Goal: Task Accomplishment & Management: Complete application form

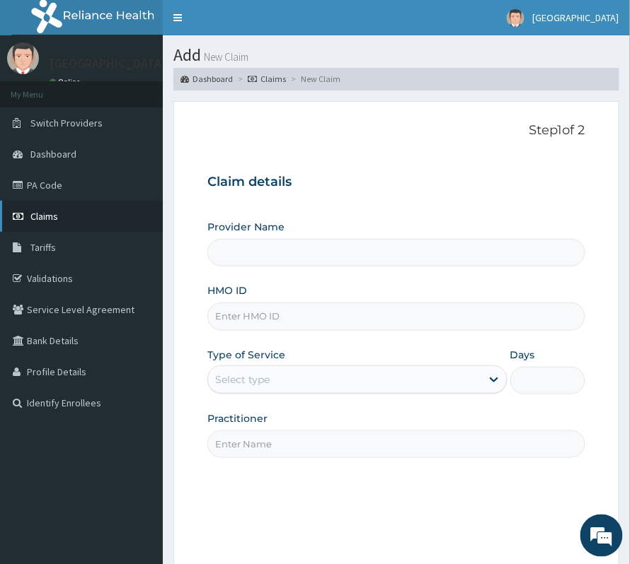
click at [37, 216] on span "Claims" at bounding box center [44, 216] width 28 height 13
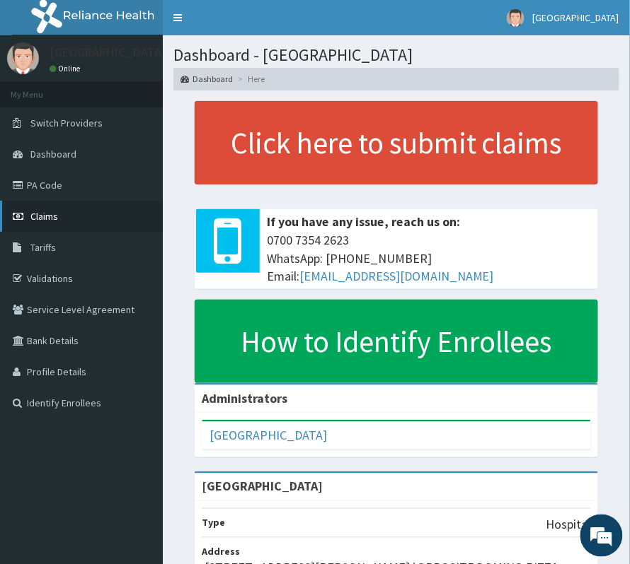
click at [27, 219] on link "Claims" at bounding box center [81, 216] width 163 height 31
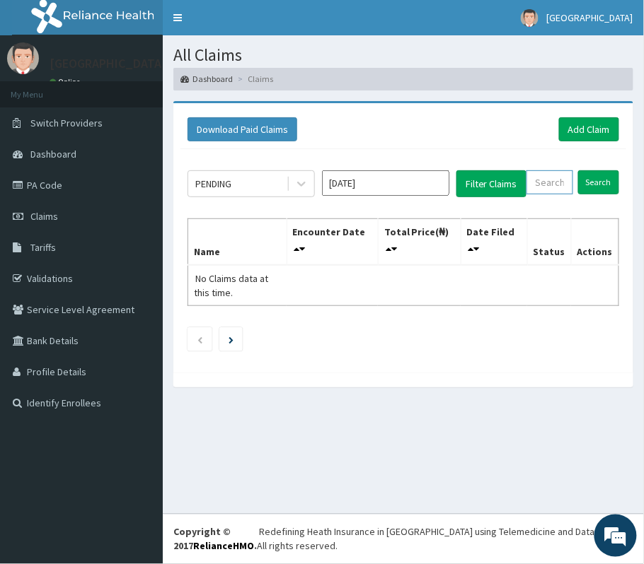
click at [539, 187] on input "text" at bounding box center [549, 182] width 47 height 24
paste input "RPO/10006/C"
type input "RPO/10006/C"
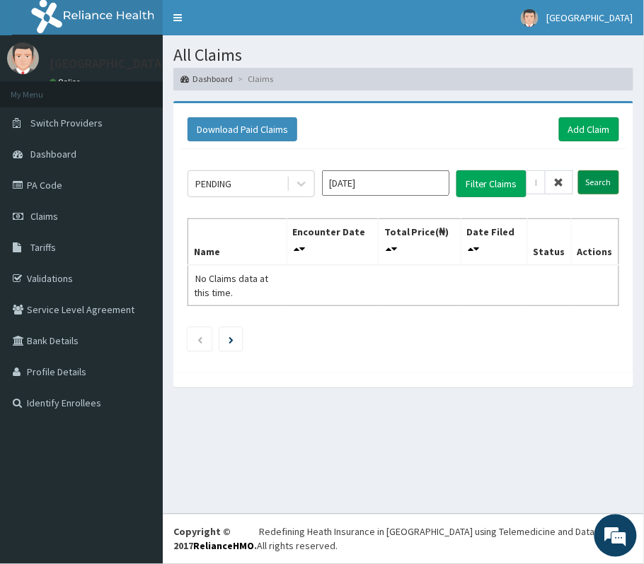
click at [603, 182] on input "Search" at bounding box center [598, 182] width 41 height 24
click at [575, 120] on link "Add Claim" at bounding box center [589, 129] width 60 height 24
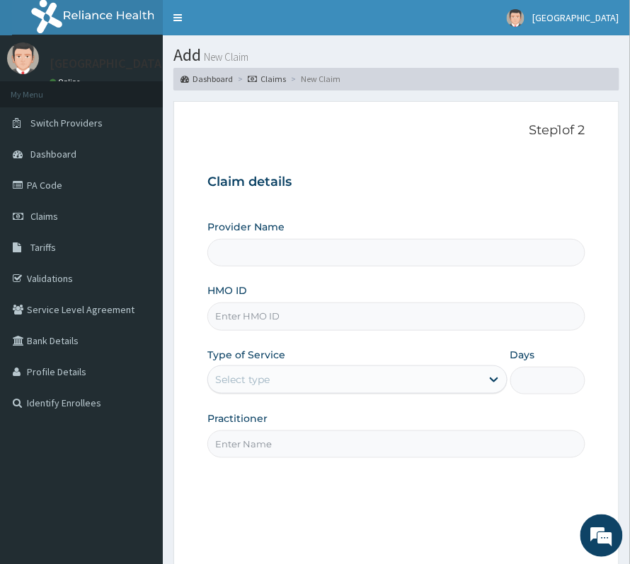
type input "[GEOGRAPHIC_DATA]"
paste input "RPO/10006/C"
type input "RPO/10006/C"
click at [264, 396] on div "Provider Name Vima Hospital HMO ID RPO/10006/C Type of Service Select type Days…" at bounding box center [396, 339] width 378 height 238
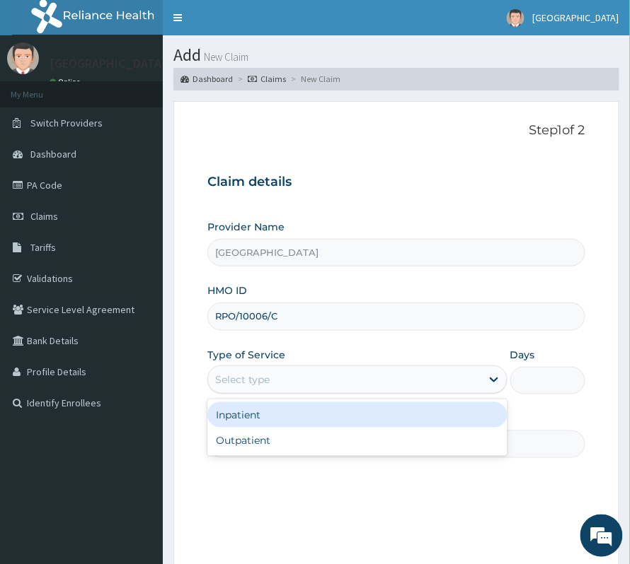
click at [263, 388] on div "Select type" at bounding box center [344, 380] width 273 height 23
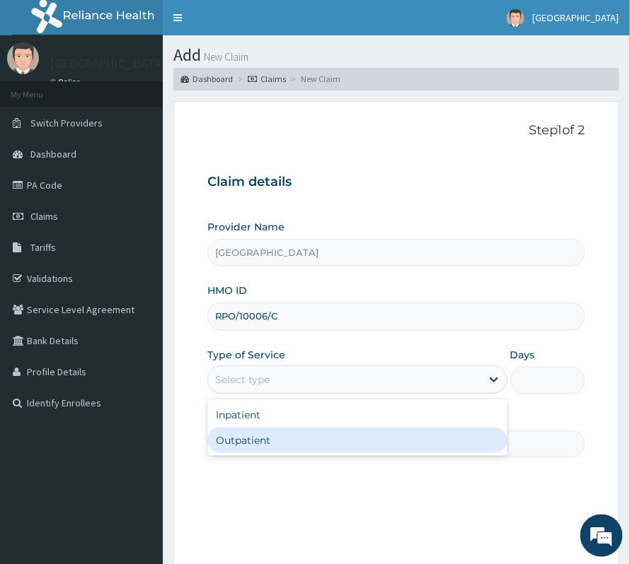
click at [261, 444] on div "Outpatient" at bounding box center [357, 440] width 300 height 25
type input "1"
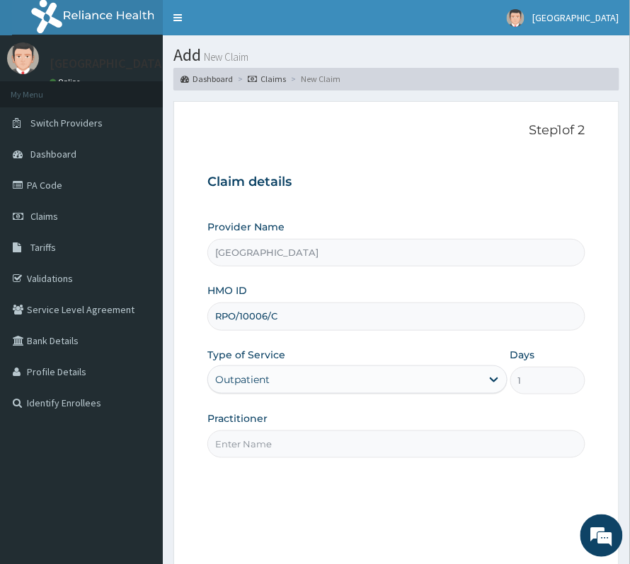
click at [261, 444] on input "Practitioner" at bounding box center [396, 445] width 378 height 28
type input "DR. BASIL"
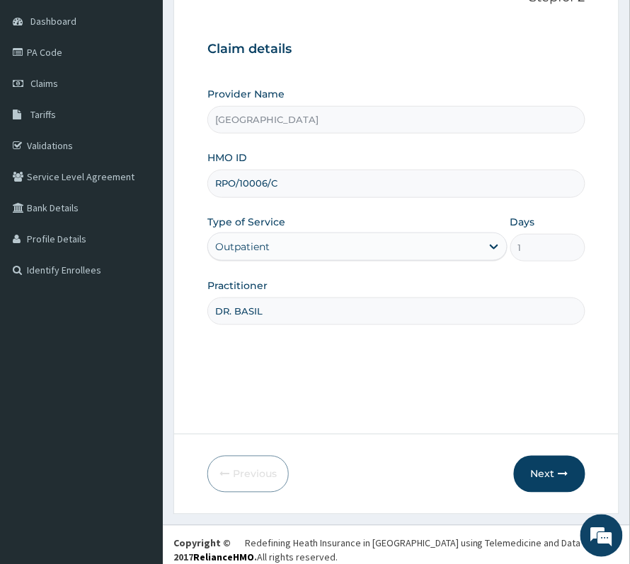
scroll to position [145, 0]
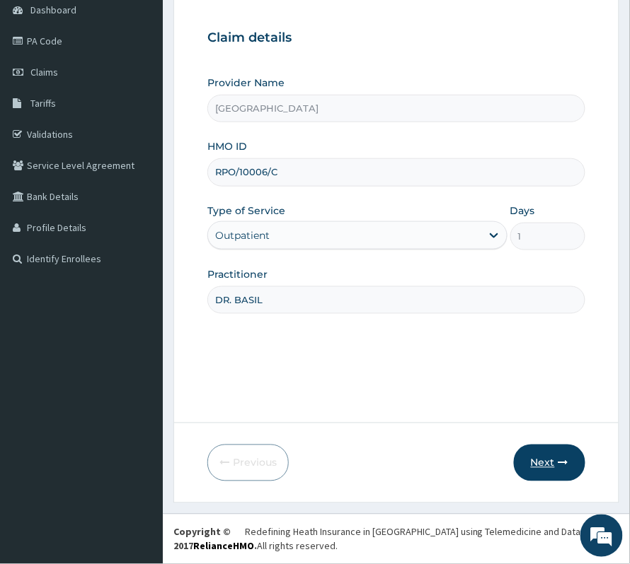
click at [561, 463] on icon "button" at bounding box center [563, 463] width 10 height 10
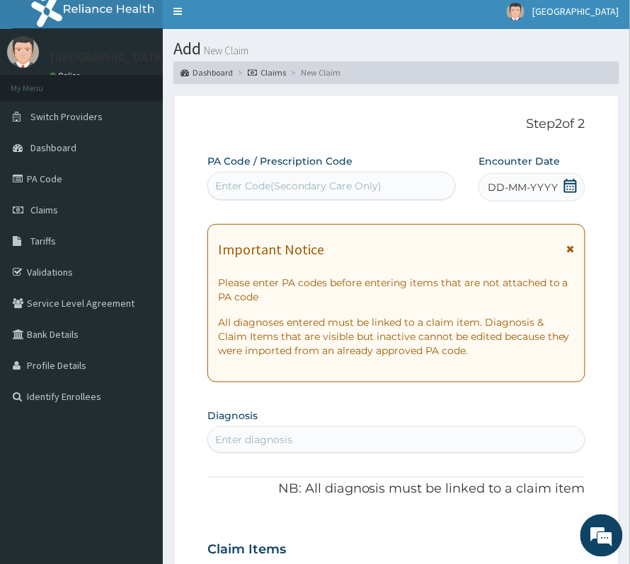
scroll to position [0, 0]
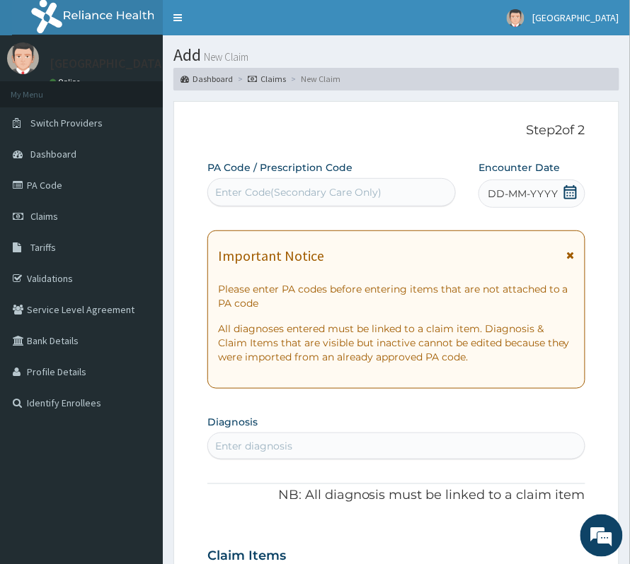
click at [330, 199] on div "Enter Code(Secondary Care Only)" at bounding box center [298, 192] width 166 height 14
paste input "PA/C091A4"
type input "PA/C091A4"
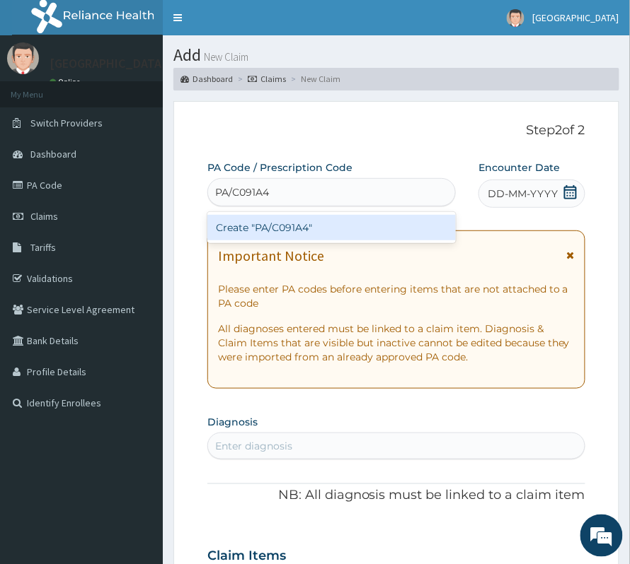
click at [311, 239] on div "Create "PA/C091A4"" at bounding box center [331, 227] width 248 height 25
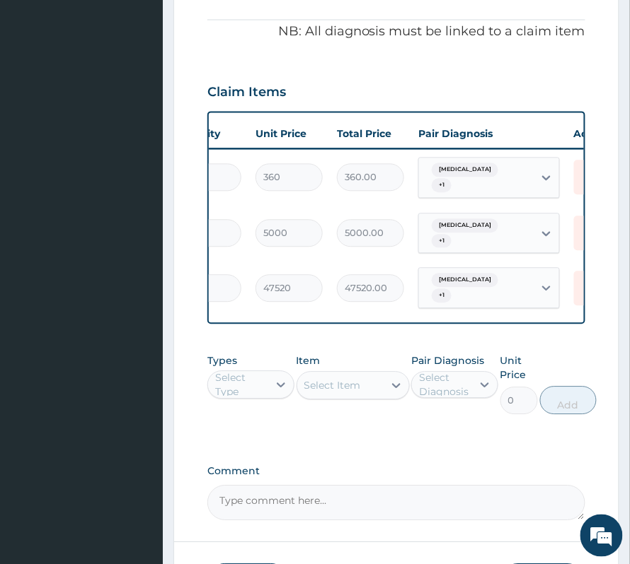
scroll to position [0, 332]
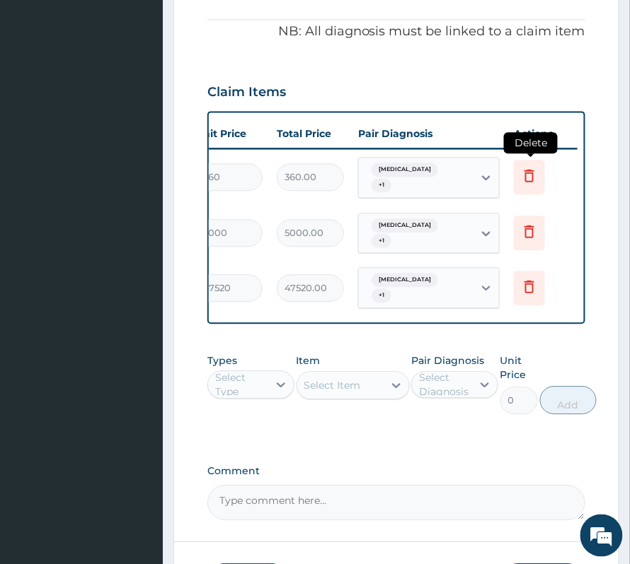
click at [533, 179] on icon at bounding box center [529, 176] width 17 height 17
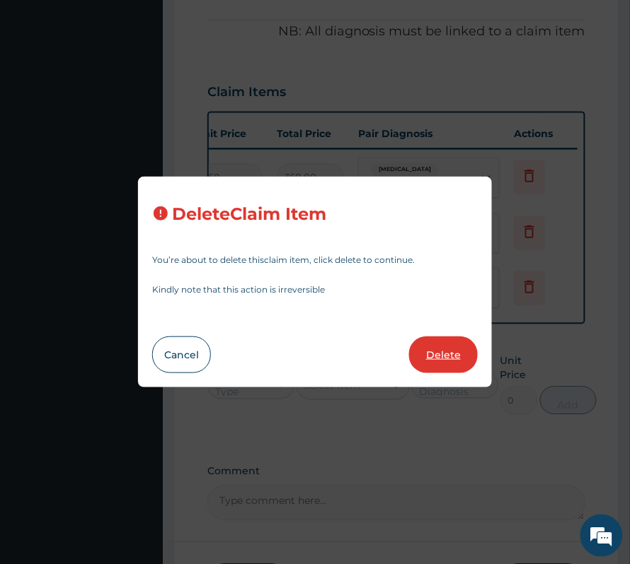
click at [453, 354] on button "Delete" at bounding box center [443, 355] width 69 height 37
type input "5000"
type input "5000.00"
type input "47520"
type input "47520.00"
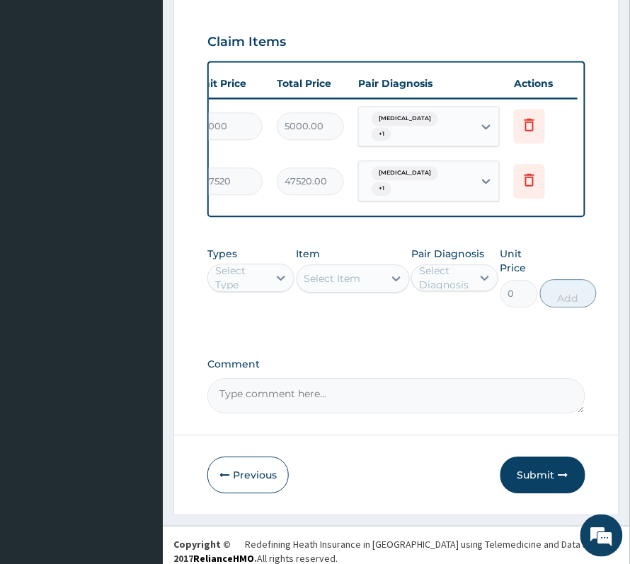
scroll to position [540, 0]
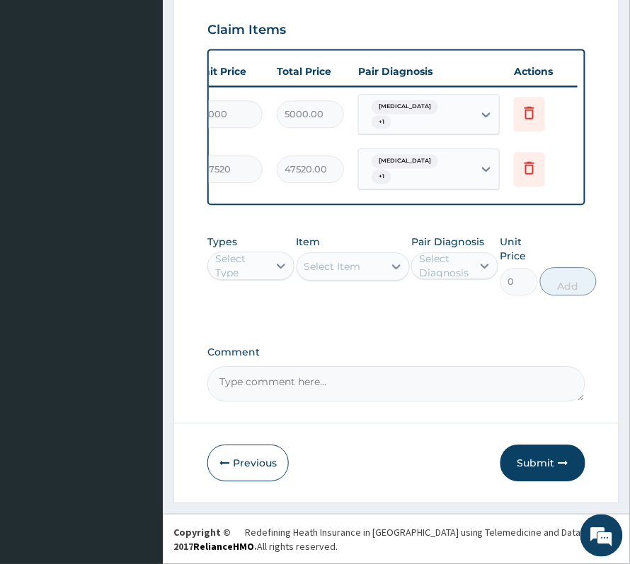
click at [261, 259] on div "Select Type" at bounding box center [241, 266] width 52 height 28
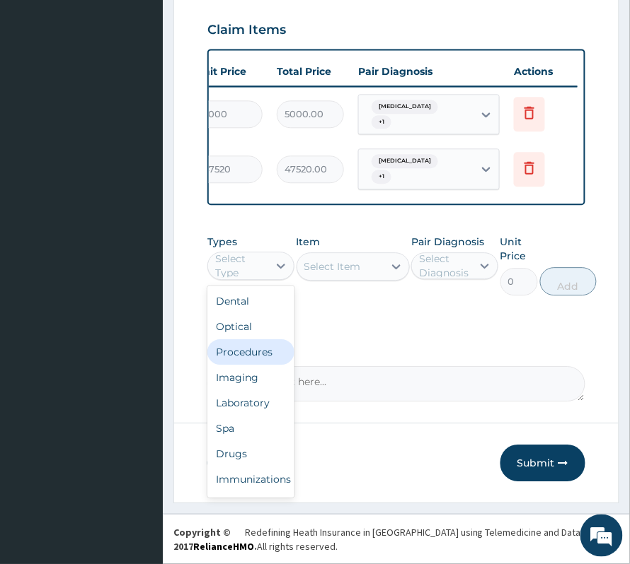
click at [256, 346] on div "Procedures" at bounding box center [250, 352] width 87 height 25
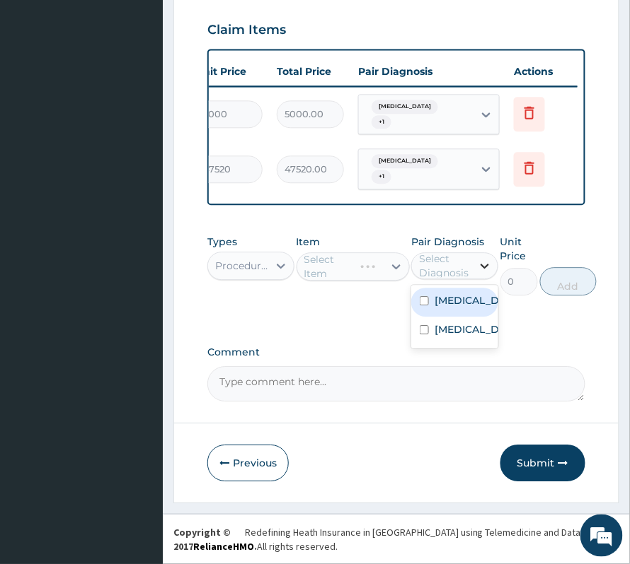
click at [479, 270] on icon at bounding box center [484, 266] width 14 height 14
click at [478, 308] on label "Otitis media" at bounding box center [469, 301] width 70 height 14
checkbox input "true"
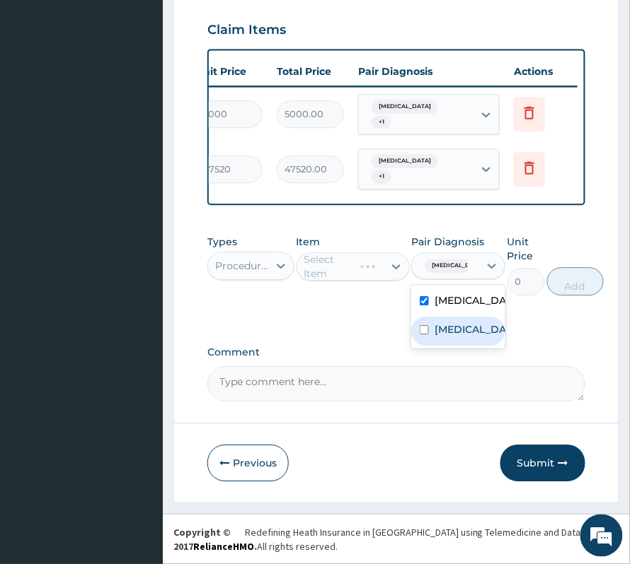
click at [457, 337] on label "Impacted cerumen" at bounding box center [472, 330] width 77 height 14
checkbox input "true"
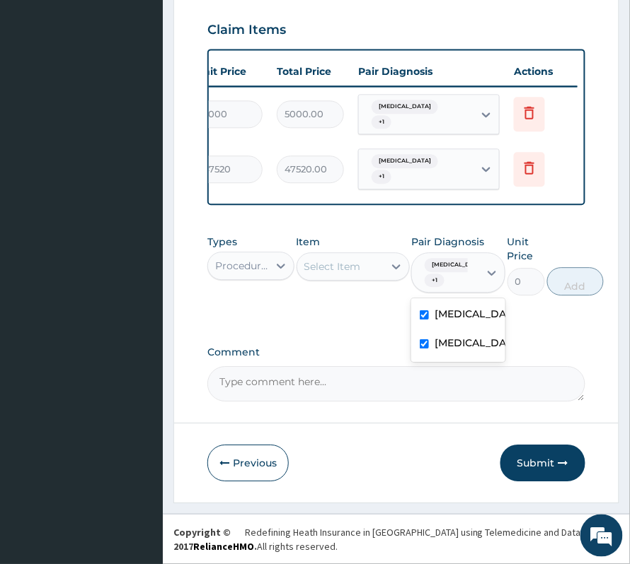
click at [356, 267] on div "Select Item" at bounding box center [332, 267] width 57 height 14
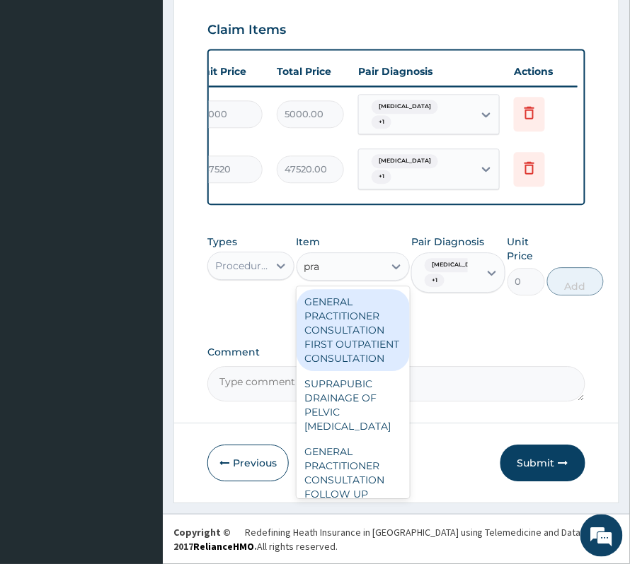
type input "prac"
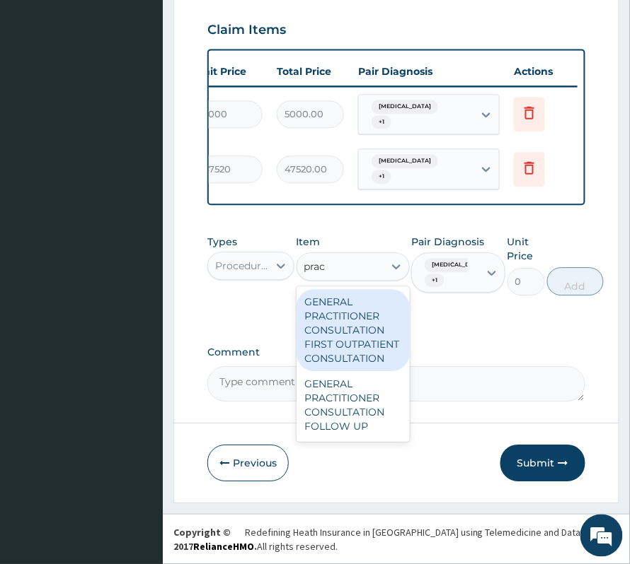
click at [341, 338] on div "GENERAL PRACTITIONER CONSULTATION FIRST OUTPATIENT CONSULTATION" at bounding box center [352, 330] width 113 height 82
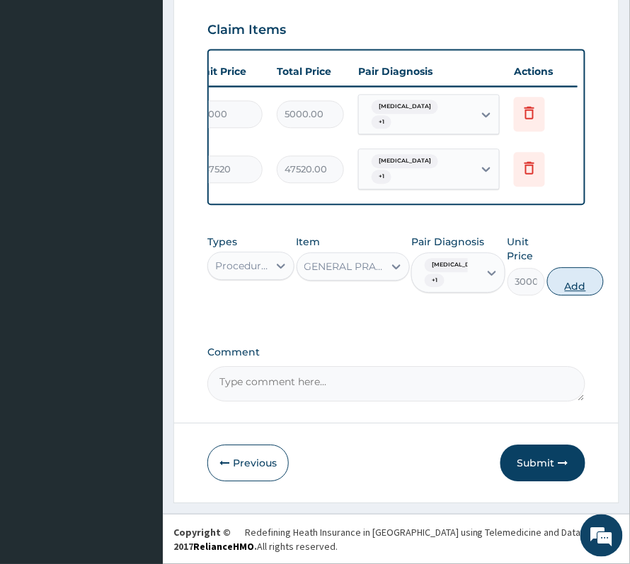
click at [569, 281] on button "Add" at bounding box center [575, 281] width 57 height 28
type input "0"
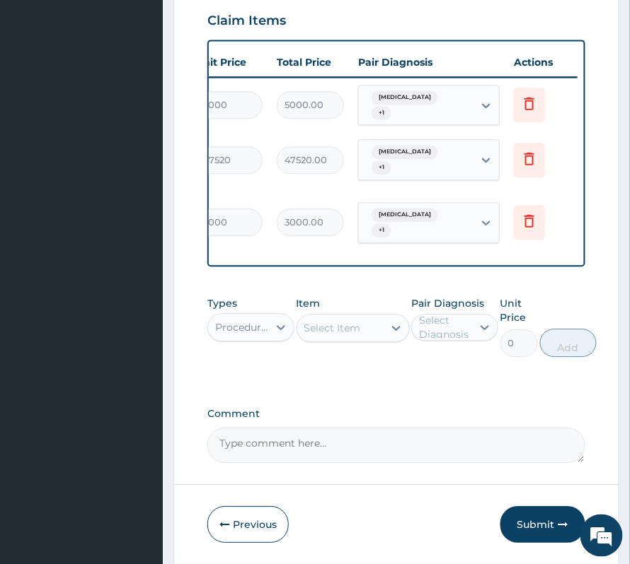
scroll to position [0, 83]
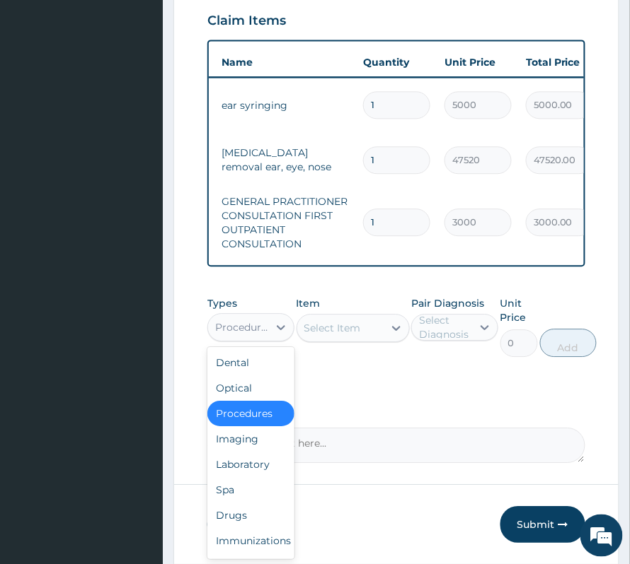
click at [244, 335] on div "Procedures" at bounding box center [242, 327] width 54 height 14
click at [240, 426] on div "Procedures" at bounding box center [250, 413] width 87 height 25
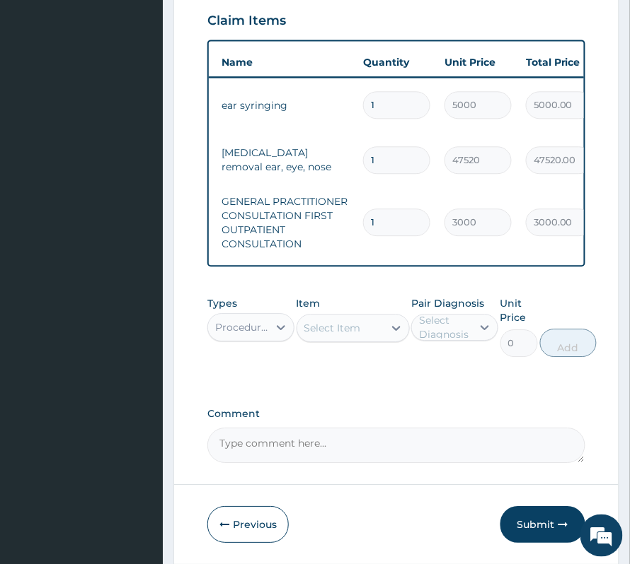
click at [332, 335] on div "Select Item" at bounding box center [332, 328] width 57 height 14
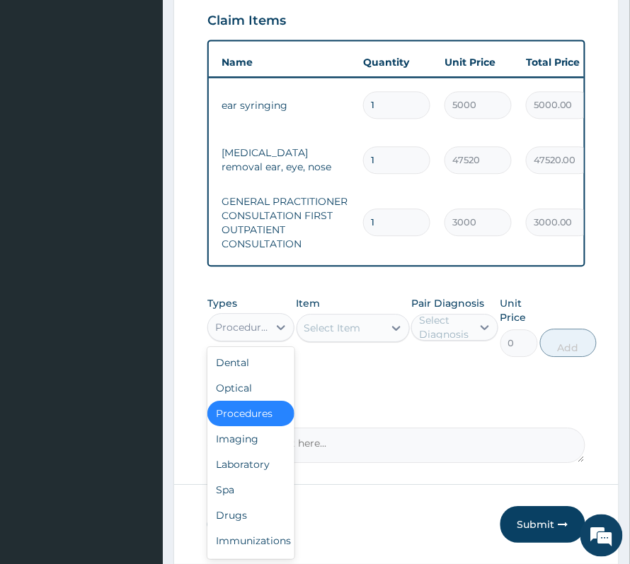
click at [240, 339] on div "Procedures" at bounding box center [238, 327] width 60 height 23
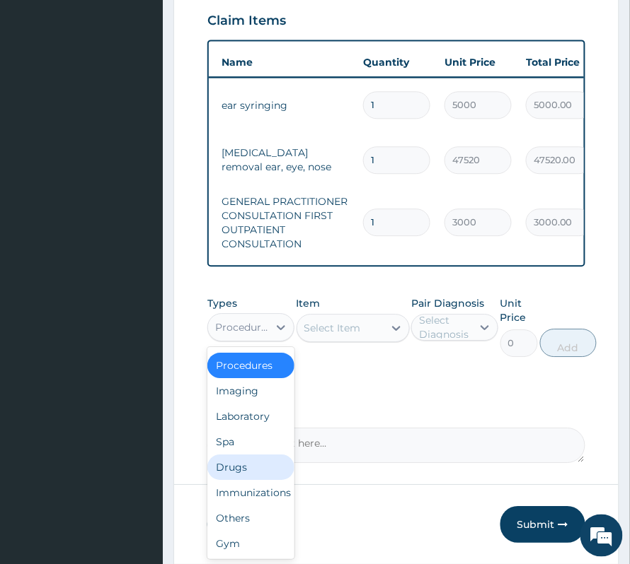
click at [242, 458] on div "Drugs" at bounding box center [250, 467] width 87 height 25
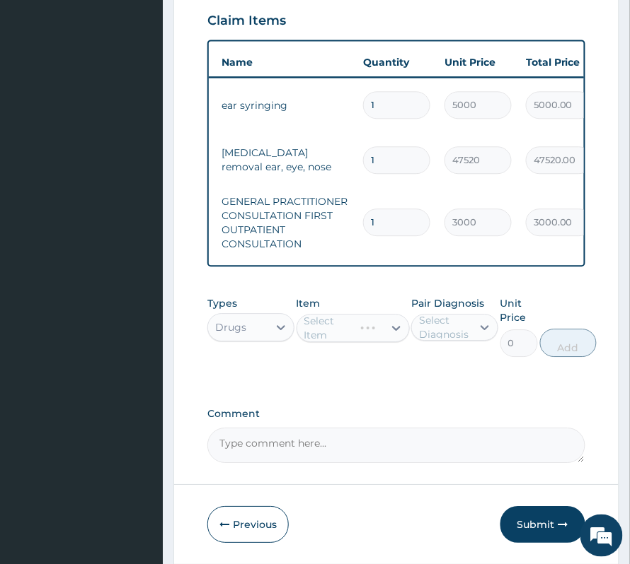
click at [427, 337] on div "Select Diagnosis" at bounding box center [445, 327] width 52 height 28
click at [457, 378] on div "Otitis media" at bounding box center [454, 363] width 87 height 29
checkbox input "true"
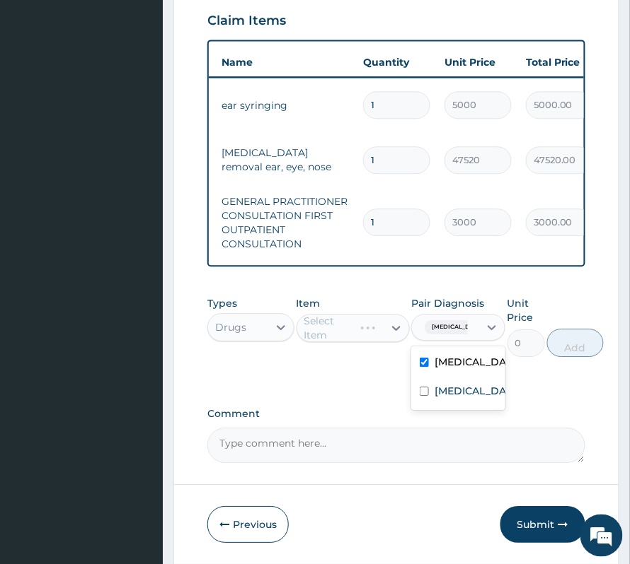
click at [330, 342] on div "Select Item" at bounding box center [352, 328] width 113 height 28
click at [323, 335] on div "Select Item" at bounding box center [332, 328] width 57 height 14
type input "gentam"
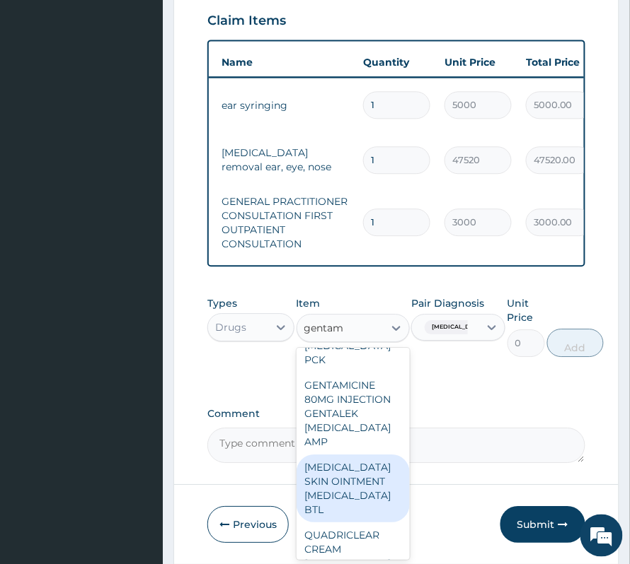
scroll to position [754, 0]
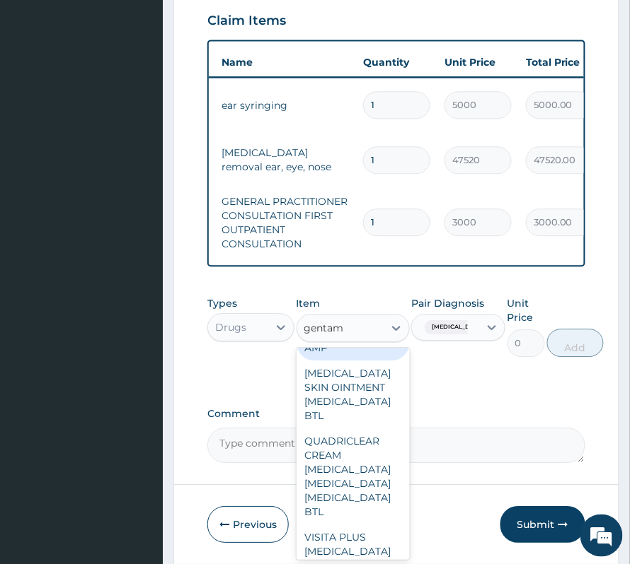
click at [323, 361] on div "GENTAMICINE 80MG INJECTION GENTALEK GENTAMICIN AMP" at bounding box center [352, 320] width 113 height 82
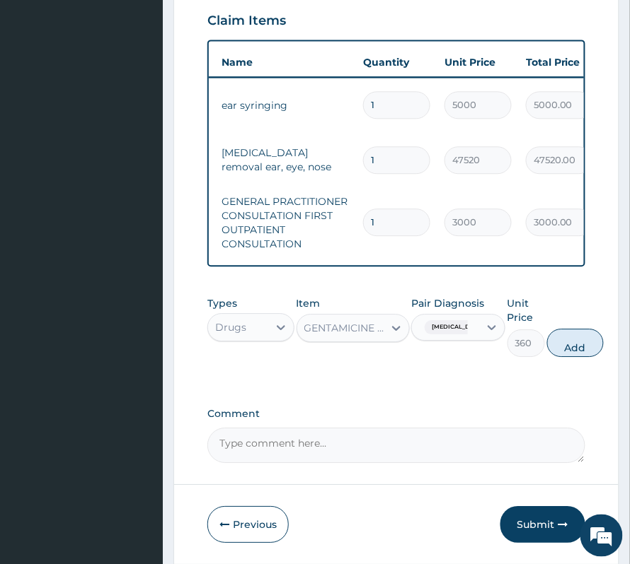
click at [567, 364] on div "Types Drugs Item GENTAMICINE 80MG INJECTION GENTALEK GENTAMICIN AMP Pair Diagno…" at bounding box center [396, 326] width 378 height 75
click at [567, 352] on button "Add" at bounding box center [575, 343] width 57 height 28
type input "0"
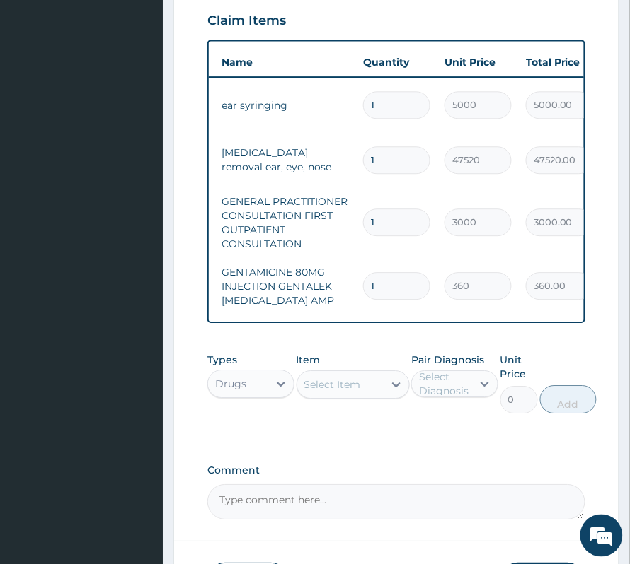
click at [323, 388] on div "Select Item" at bounding box center [332, 385] width 57 height 14
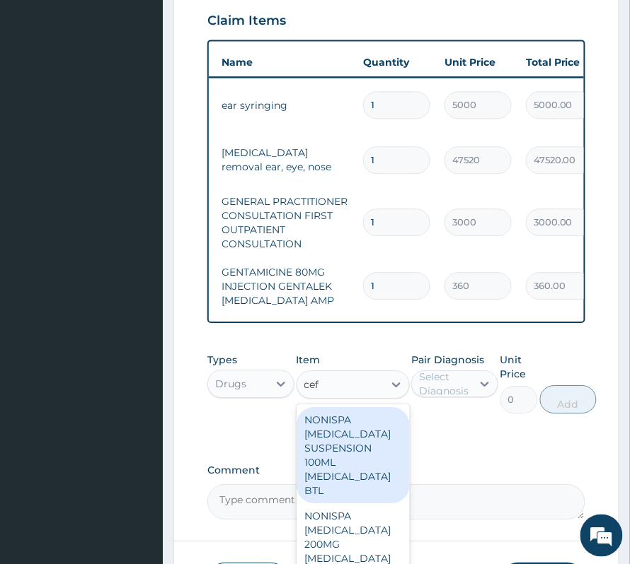
type input "cefu"
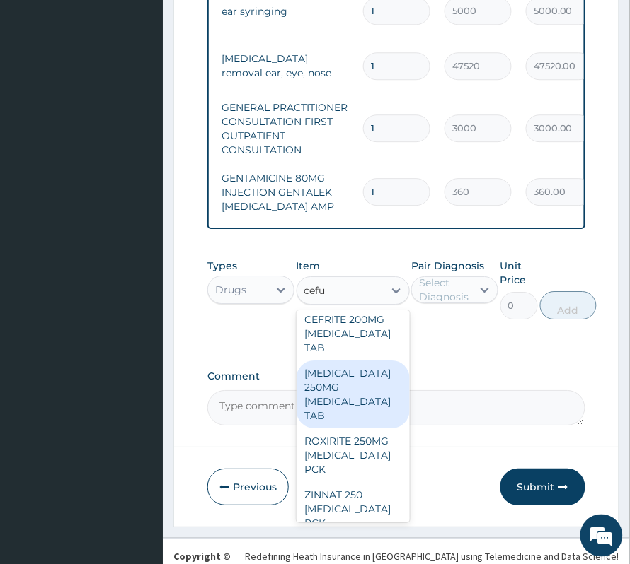
scroll to position [471, 0]
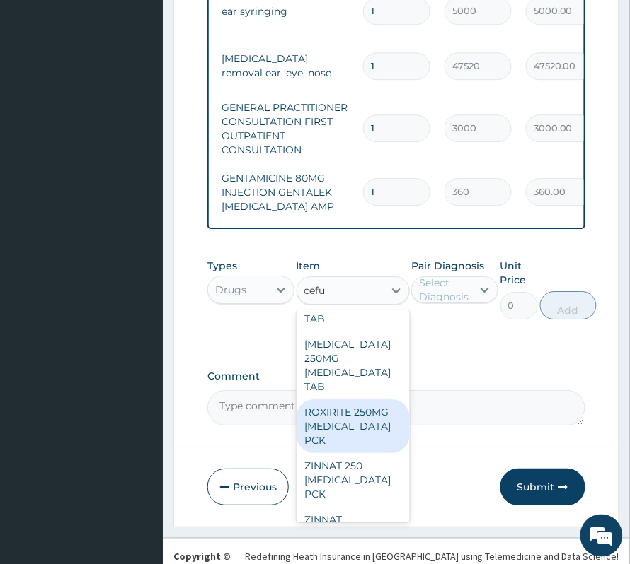
click at [337, 453] on div "ROXIRITE 250MG CEFUROXIME PCK" at bounding box center [352, 427] width 113 height 54
type input "1800"
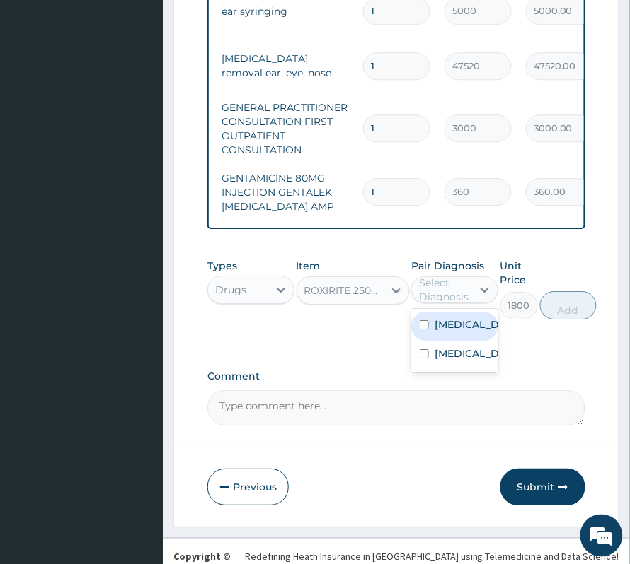
click at [471, 301] on div "Select Diagnosis" at bounding box center [442, 290] width 60 height 23
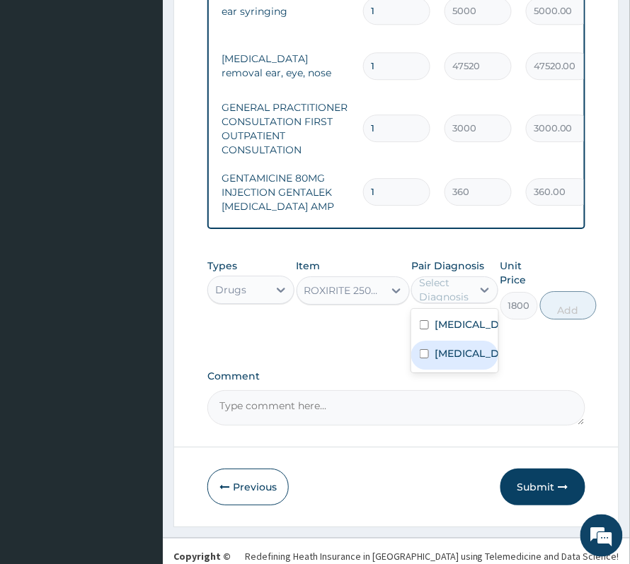
click at [457, 361] on label "Impacted cerumen" at bounding box center [469, 354] width 70 height 14
checkbox input "true"
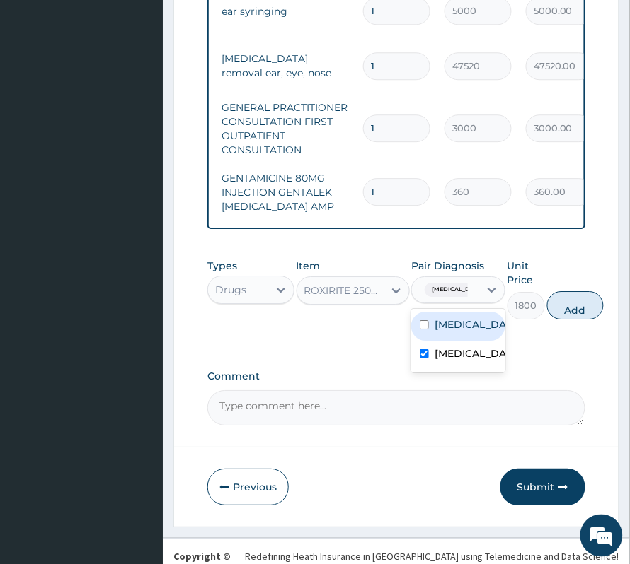
click at [456, 332] on label "Otitis media" at bounding box center [472, 325] width 77 height 14
checkbox input "true"
click at [580, 320] on button "Add" at bounding box center [575, 305] width 57 height 28
type input "0"
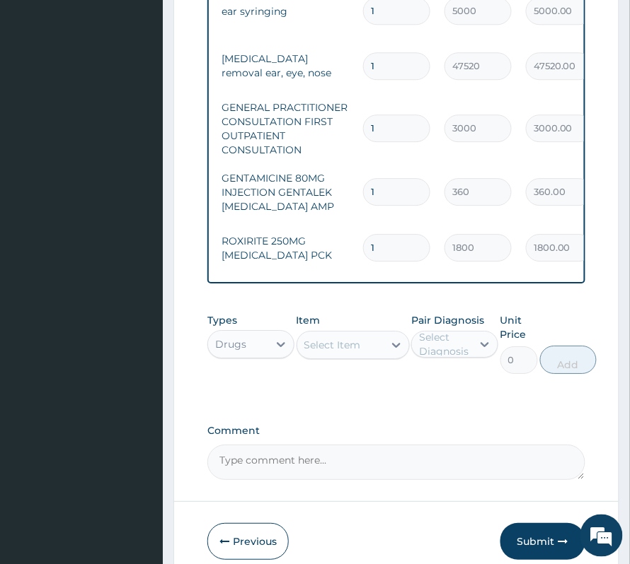
click at [335, 352] on div "Select Item" at bounding box center [332, 345] width 57 height 14
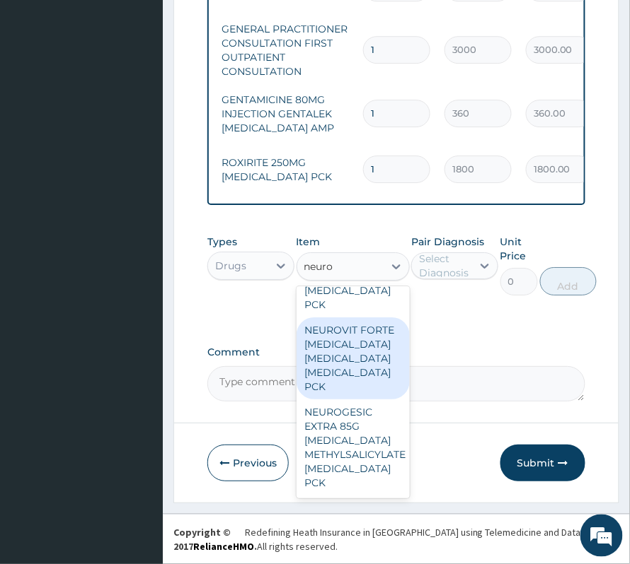
scroll to position [0, 0]
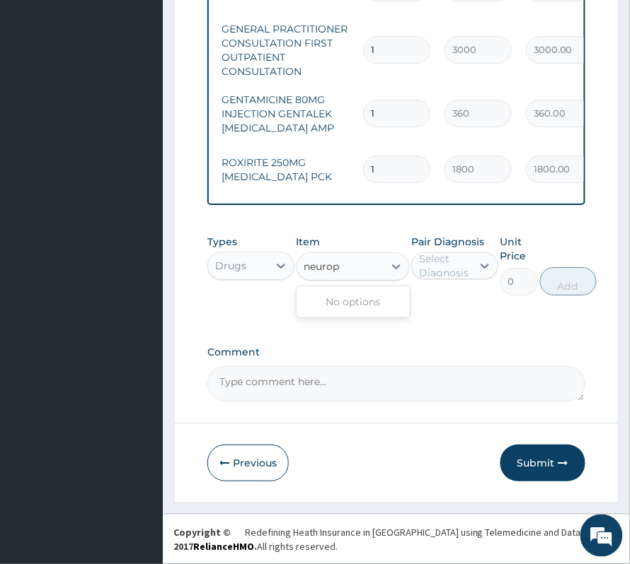
click at [321, 267] on input "neurop" at bounding box center [322, 267] width 37 height 14
click at [334, 266] on input "nerop" at bounding box center [319, 267] width 31 height 14
drag, startPoint x: 315, startPoint y: 269, endPoint x: 358, endPoint y: 270, distance: 43.2
click at [358, 270] on div "nerofe nerofe" at bounding box center [340, 266] width 86 height 23
type input "n"
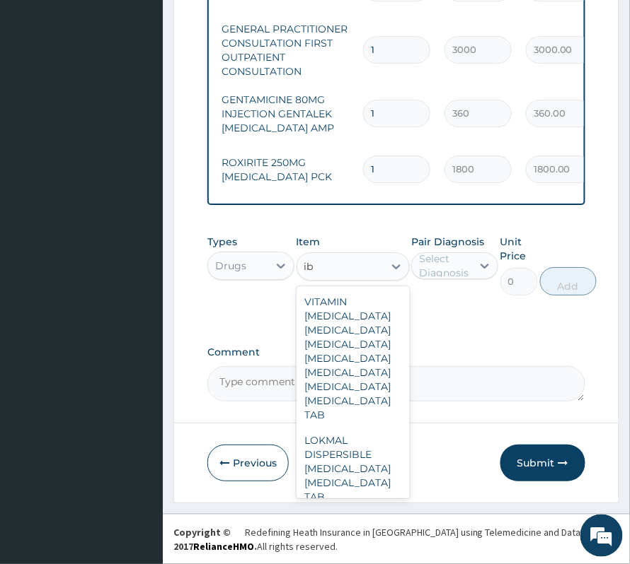
type input "i"
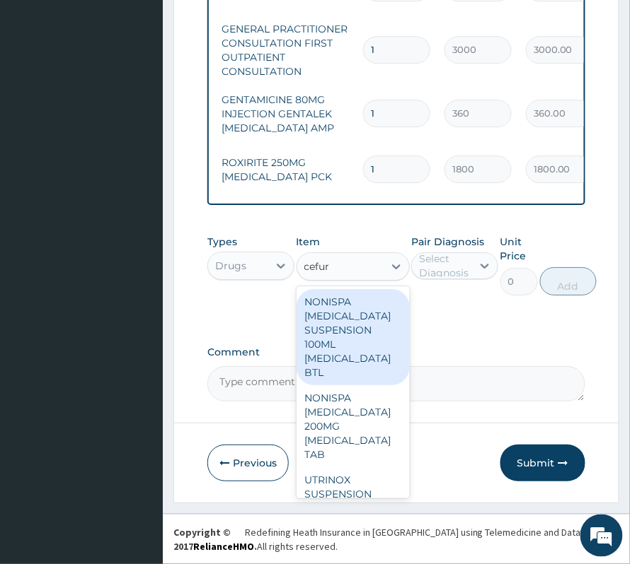
type input "cefuro"
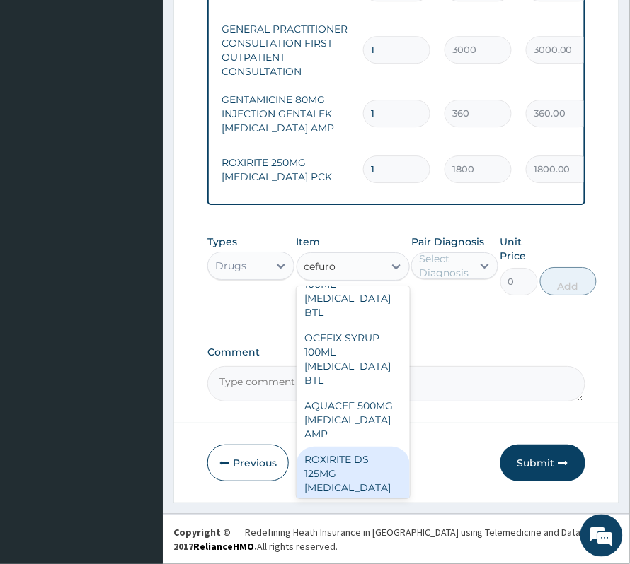
scroll to position [1037, 0]
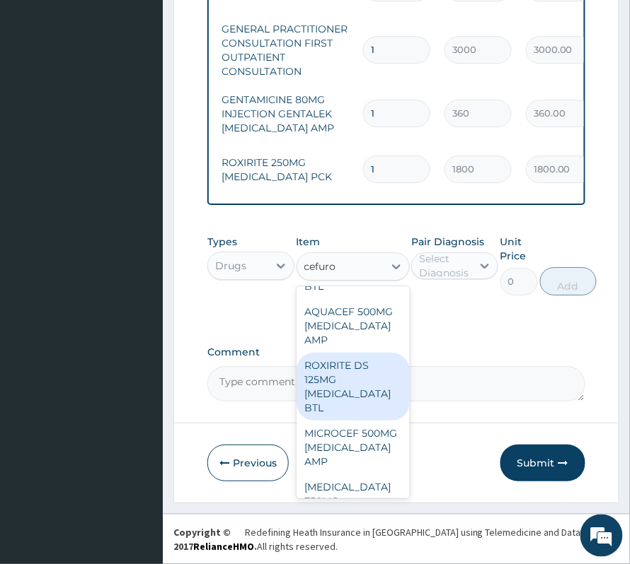
click at [364, 421] on div "ROXIRITE DS 125MG CEFUROXIME BTL" at bounding box center [352, 387] width 113 height 68
type input "1560"
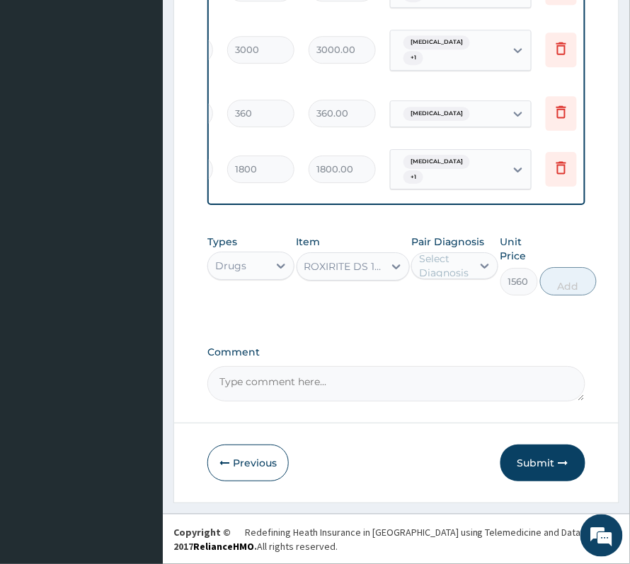
scroll to position [0, 332]
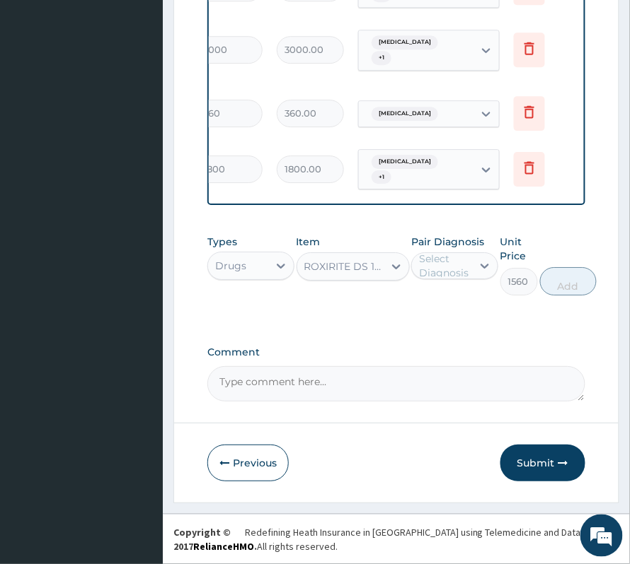
click at [443, 275] on div "Select Diagnosis" at bounding box center [445, 266] width 52 height 28
click at [443, 308] on label "Otitis media" at bounding box center [469, 301] width 70 height 14
checkbox input "true"
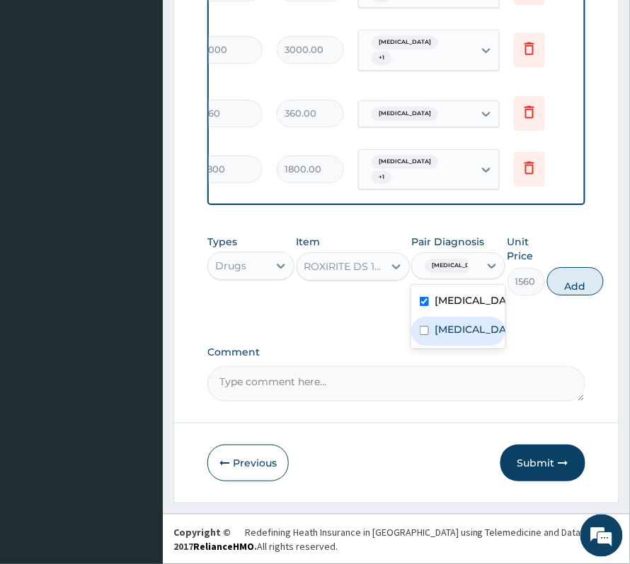
click at [444, 337] on label "Impacted cerumen" at bounding box center [472, 330] width 77 height 14
checkbox input "true"
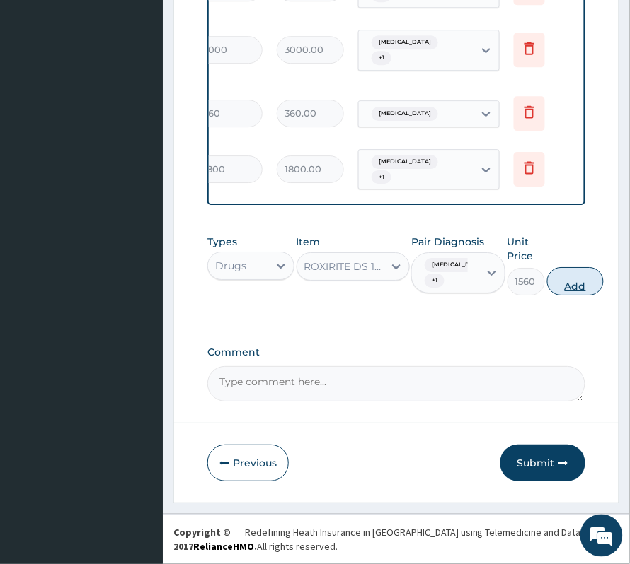
click at [553, 281] on button "Add" at bounding box center [575, 281] width 57 height 28
type input "0"
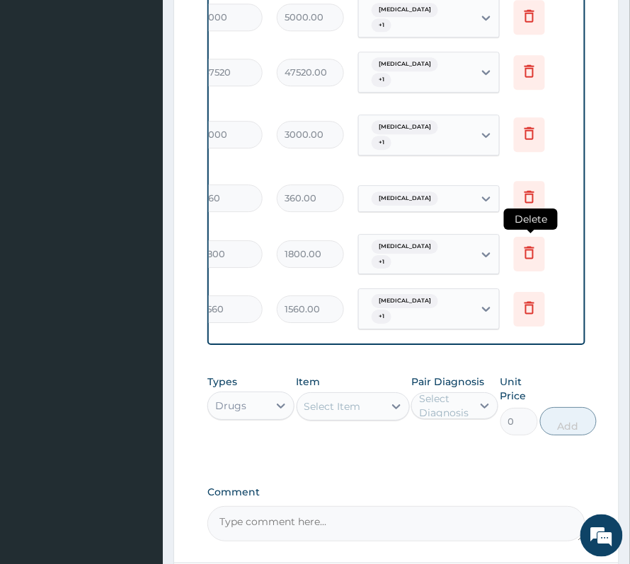
click at [533, 249] on icon at bounding box center [529, 253] width 10 height 13
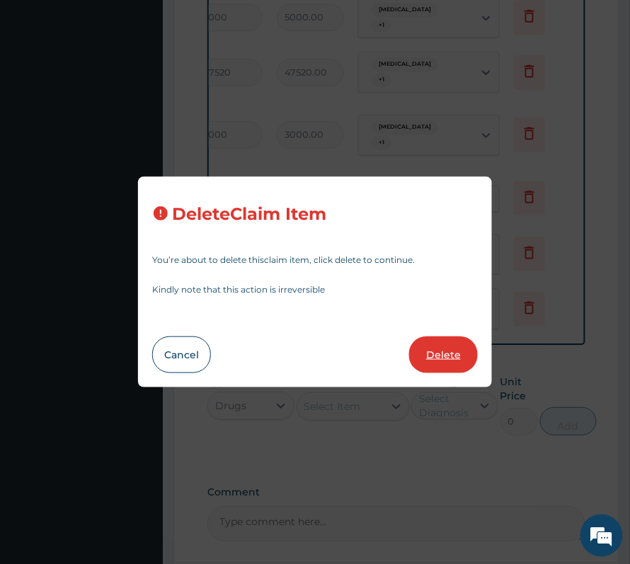
click at [451, 354] on button "Delete" at bounding box center [443, 355] width 69 height 37
type input "1560"
type input "1560.00"
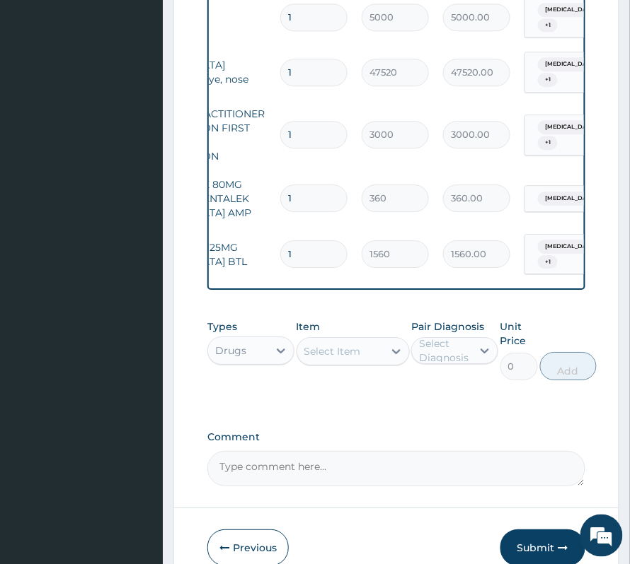
scroll to position [0, 0]
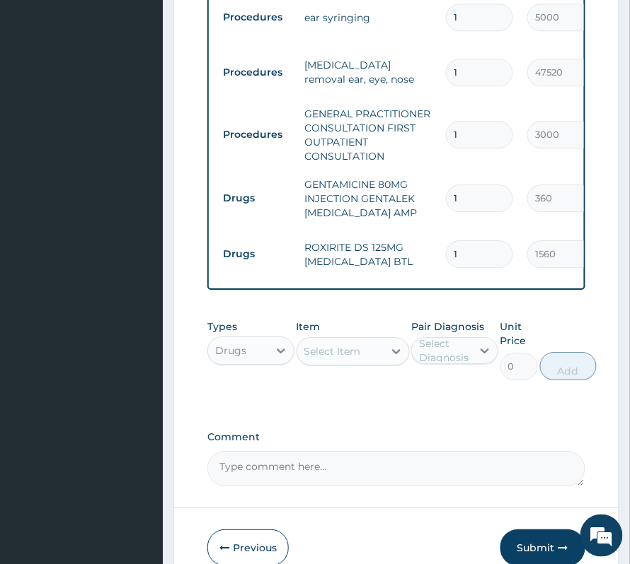
click at [331, 363] on div "Select Item" at bounding box center [340, 351] width 86 height 23
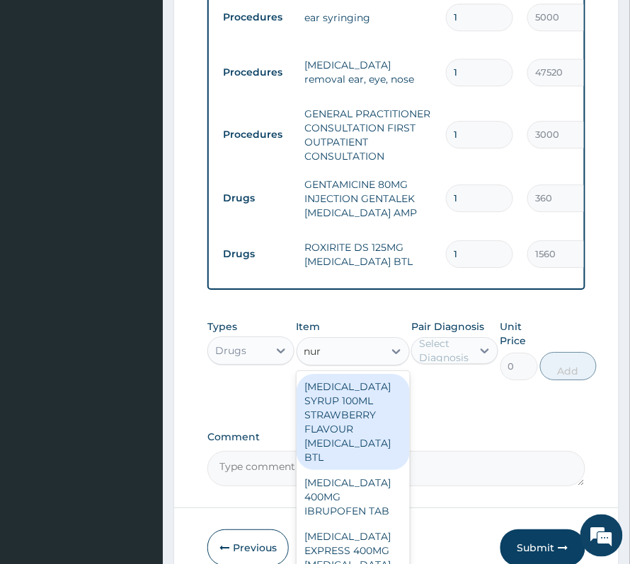
type input "nuro"
click at [335, 419] on div "NUROFEN SYRUP 100ML STRAWBERRY FLAVOUR IBUPROFEN BTL" at bounding box center [352, 422] width 113 height 96
type input "2580"
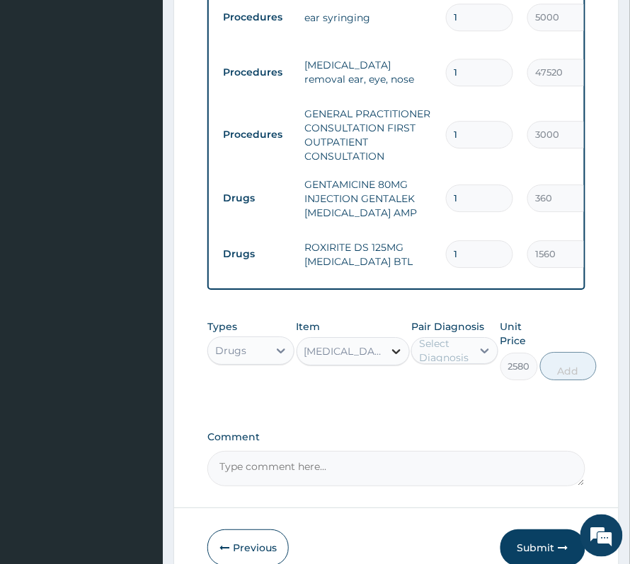
click at [407, 352] on div at bounding box center [395, 351] width 25 height 25
click at [437, 356] on div "Select Diagnosis" at bounding box center [445, 351] width 52 height 28
click at [434, 431] on div "Impacted cerumen" at bounding box center [454, 416] width 87 height 29
checkbox input "true"
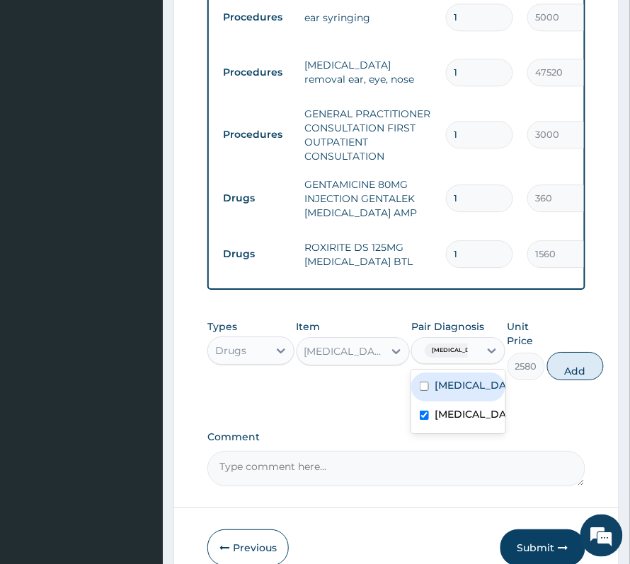
click at [462, 391] on label "Otitis media" at bounding box center [472, 385] width 77 height 14
checkbox input "true"
click at [574, 369] on button "Add" at bounding box center [575, 366] width 57 height 28
type input "0"
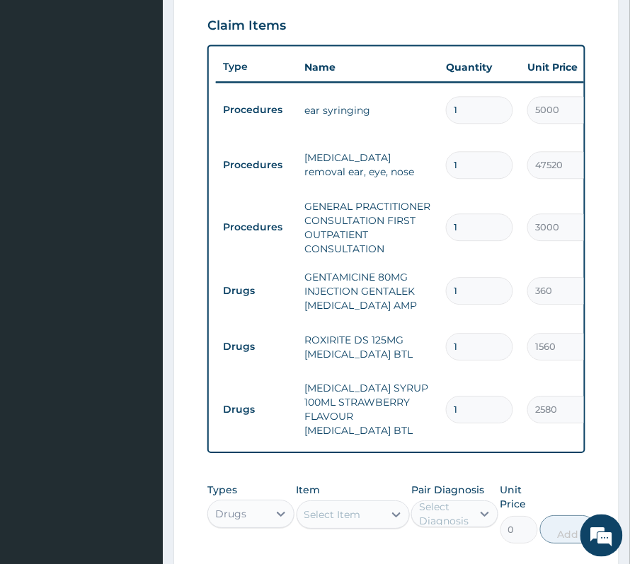
scroll to position [773, 0]
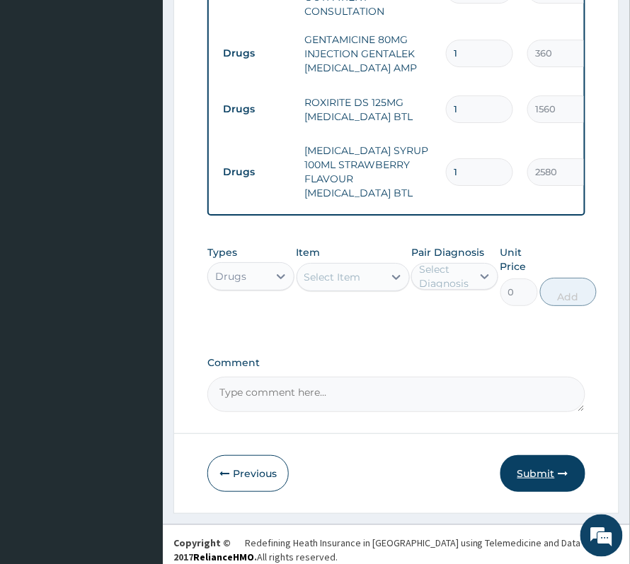
click at [567, 456] on button "Submit" at bounding box center [542, 474] width 85 height 37
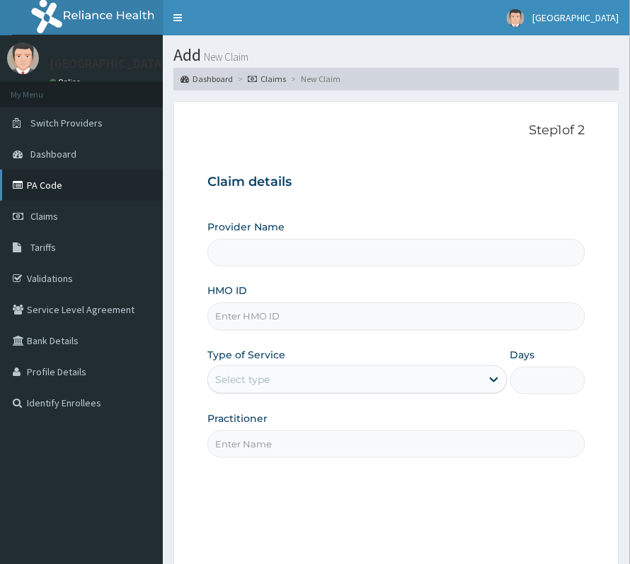
type input "[GEOGRAPHIC_DATA]"
click at [42, 178] on link "PA Code" at bounding box center [81, 185] width 163 height 31
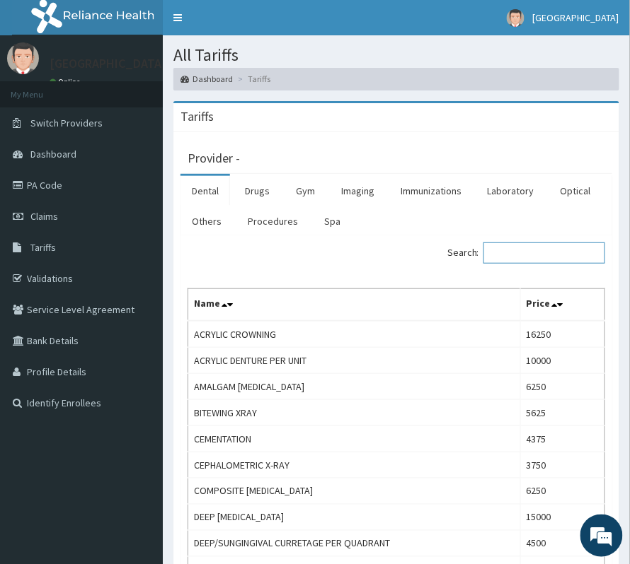
click at [543, 258] on input "Search:" at bounding box center [544, 253] width 122 height 21
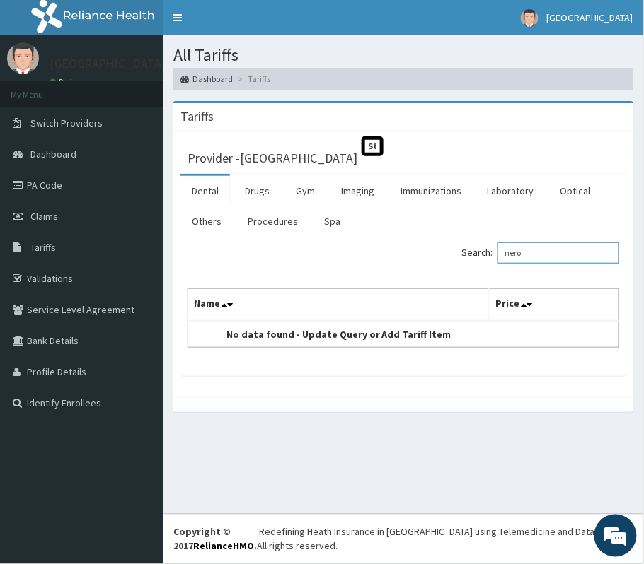
type input "nero"
